Goal: Task Accomplishment & Management: Use online tool/utility

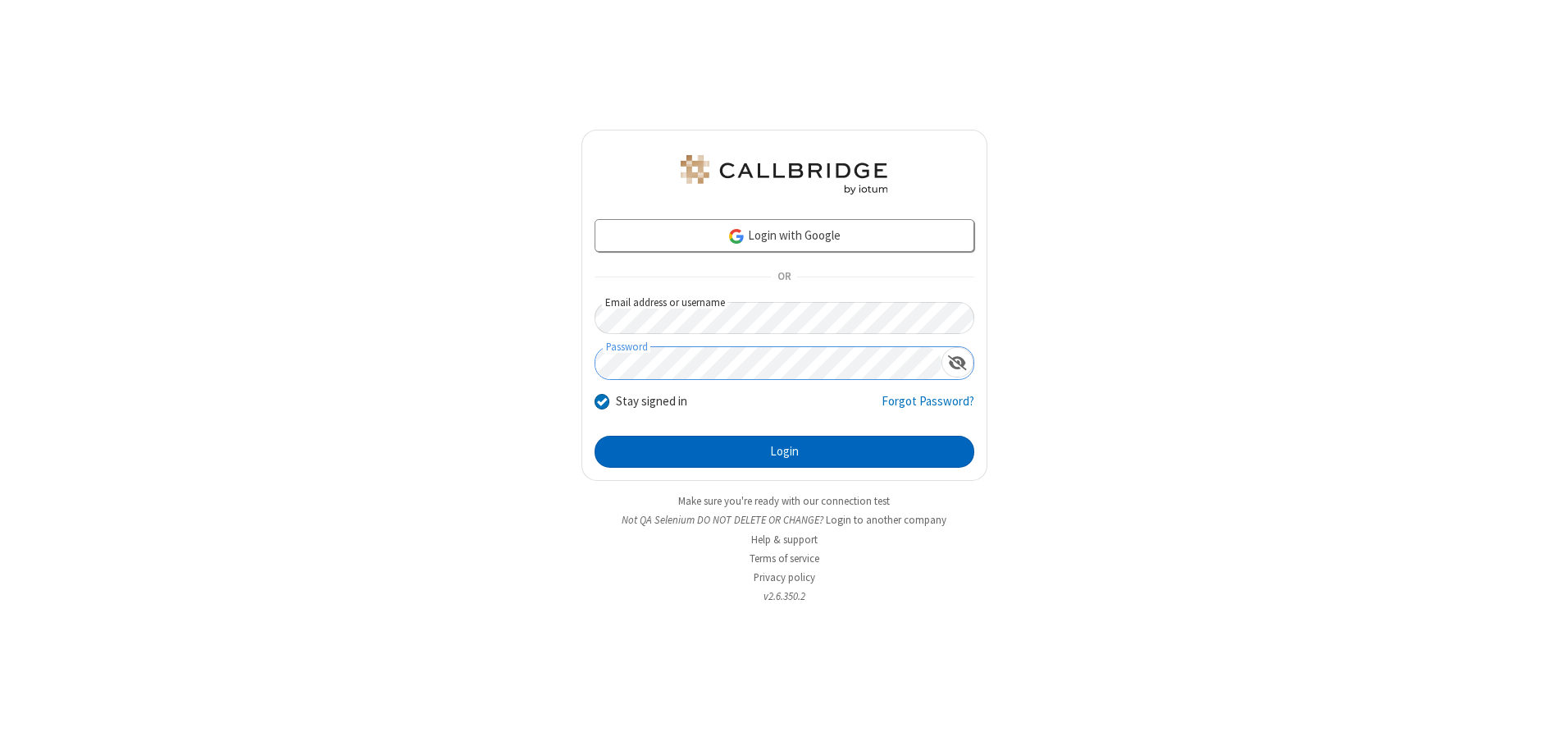
click at [784, 451] on button "Login" at bounding box center [784, 451] width 379 height 33
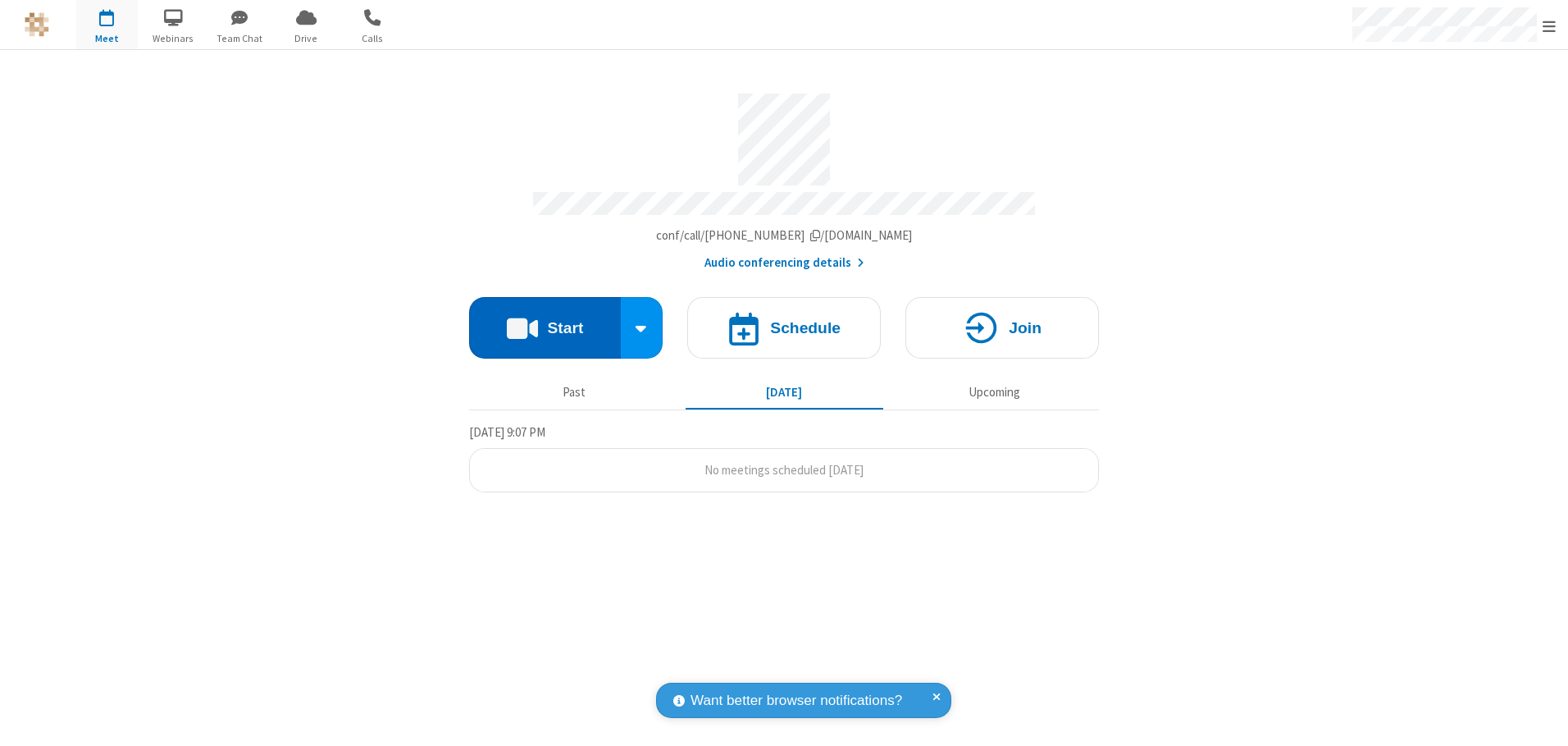
click at [545, 322] on button "Start" at bounding box center [545, 328] width 151 height 62
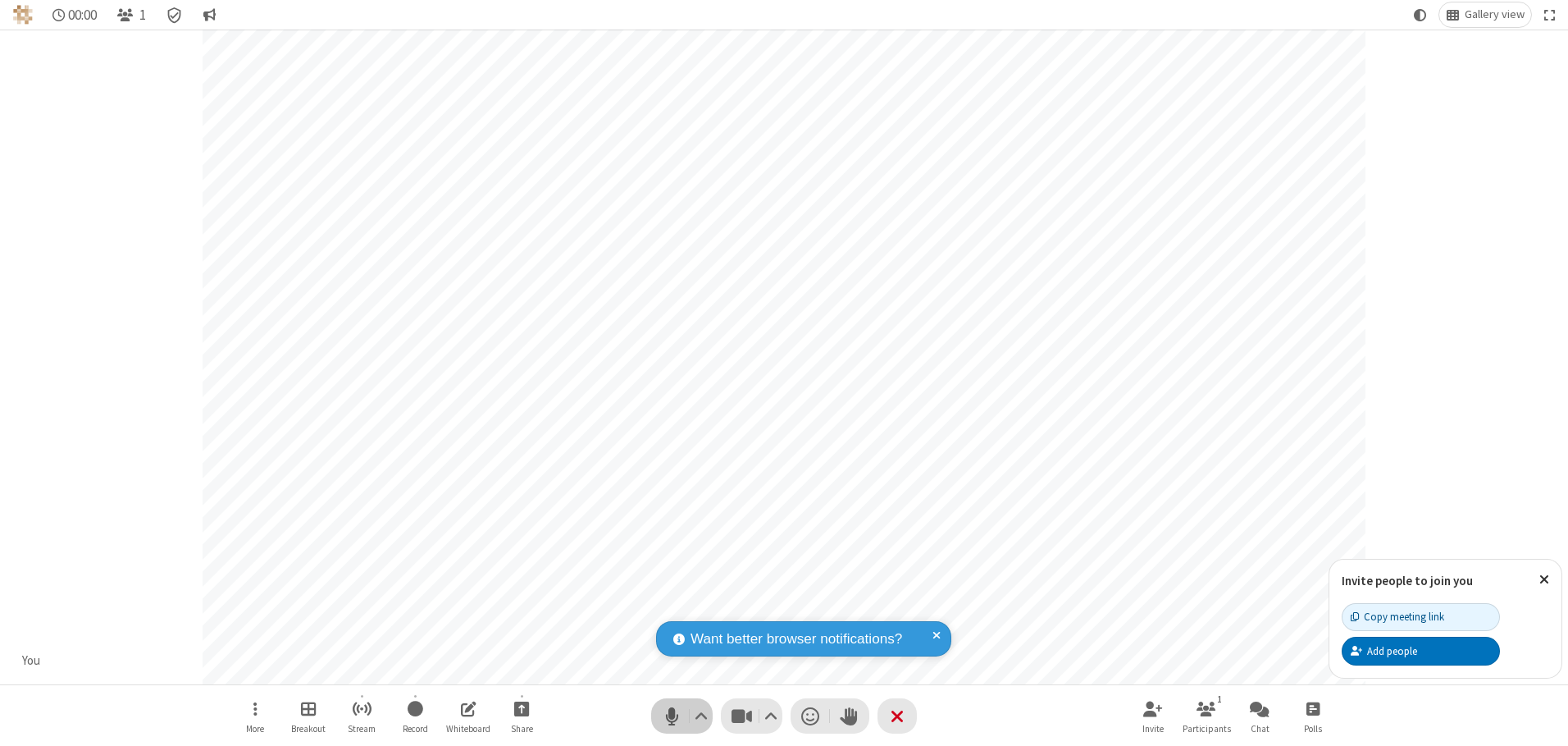
click at [672, 715] on span "Mute (Alt+A)" at bounding box center [671, 716] width 25 height 24
click at [672, 715] on span "Unmute (Alt+A)" at bounding box center [671, 716] width 25 height 24
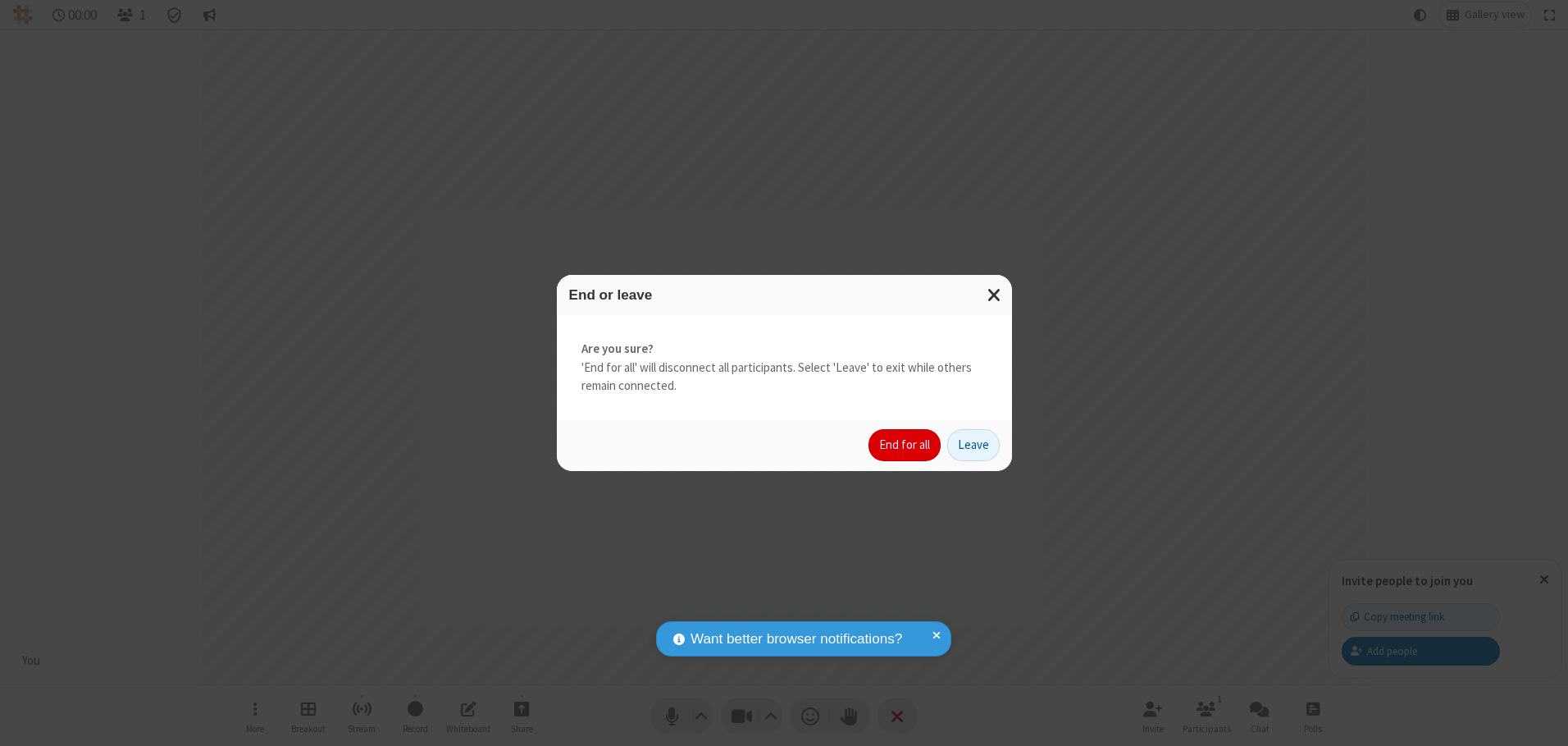
click at [905, 444] on button "End for all" at bounding box center [904, 445] width 72 height 33
